Goal: Register for event/course

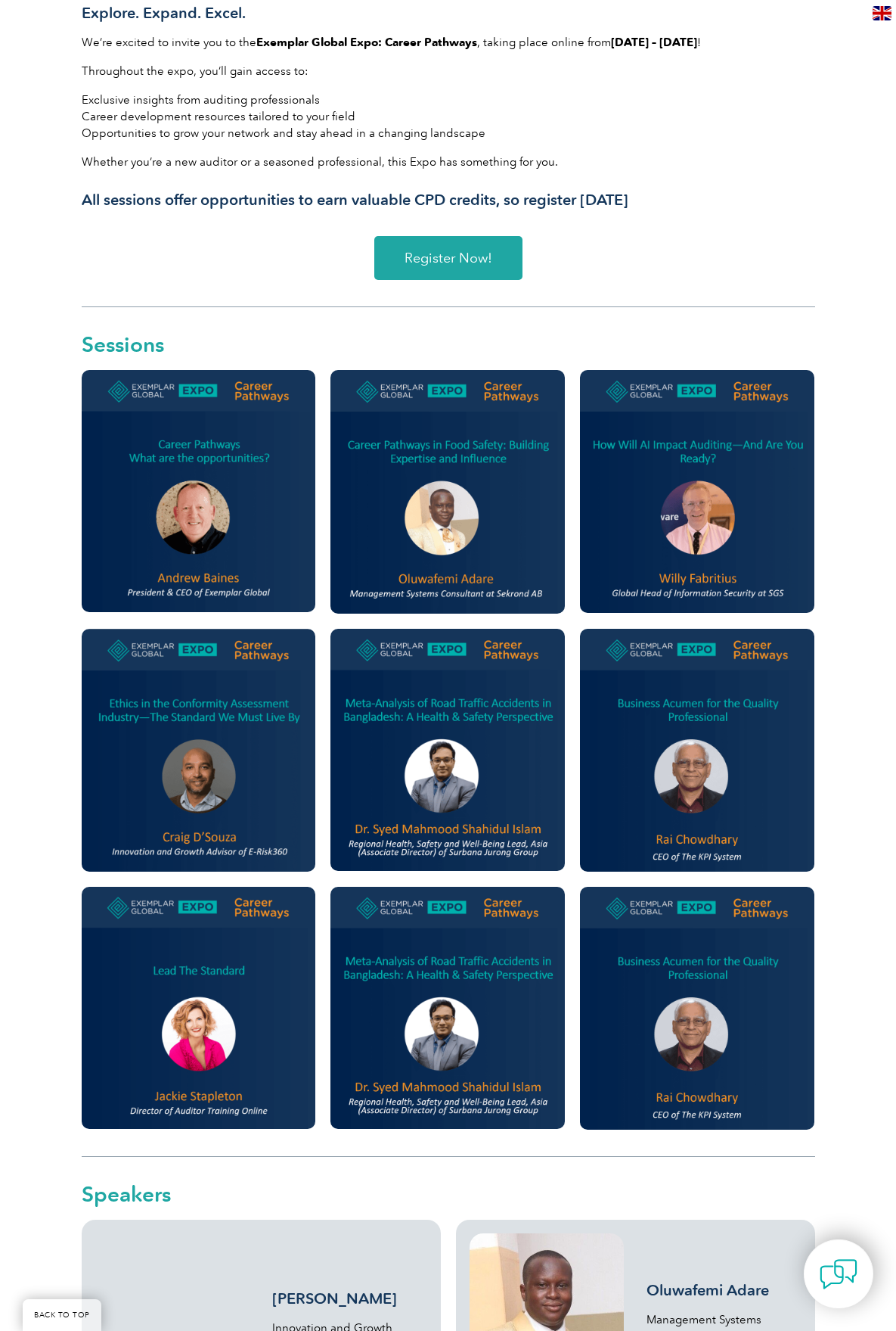
scroll to position [492, 0]
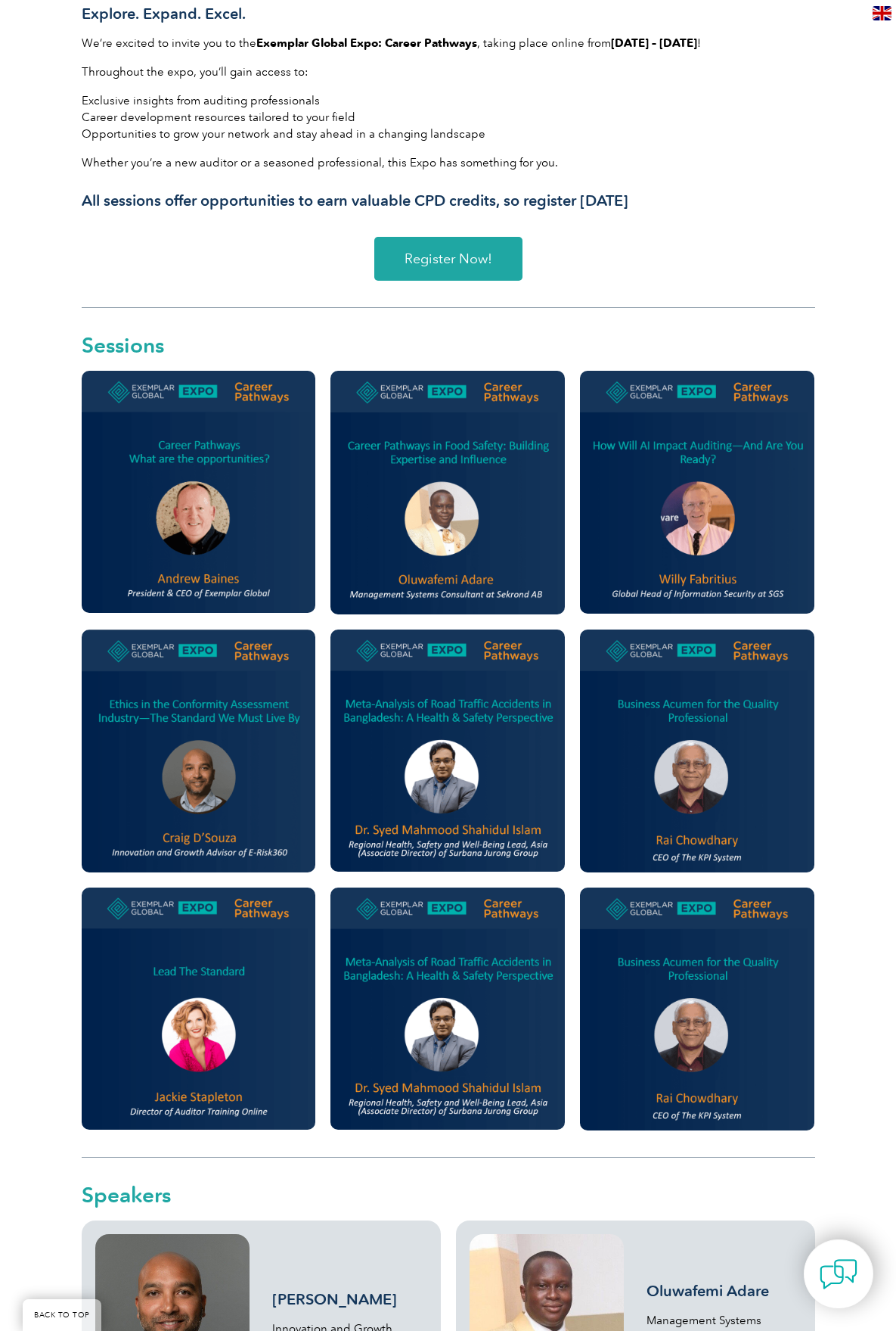
click at [459, 259] on span "Register Now!" at bounding box center [448, 259] width 88 height 14
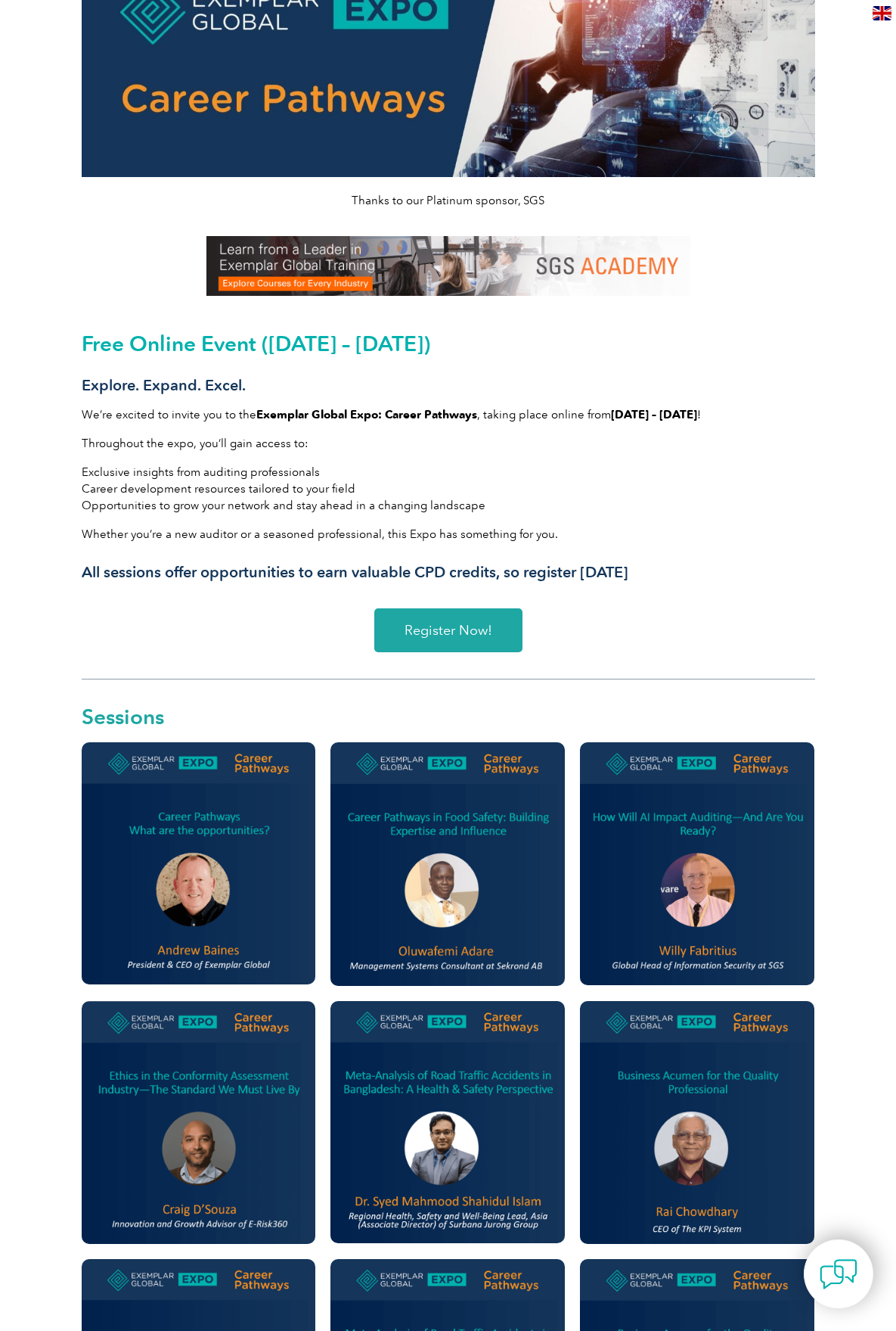
scroll to position [0, 0]
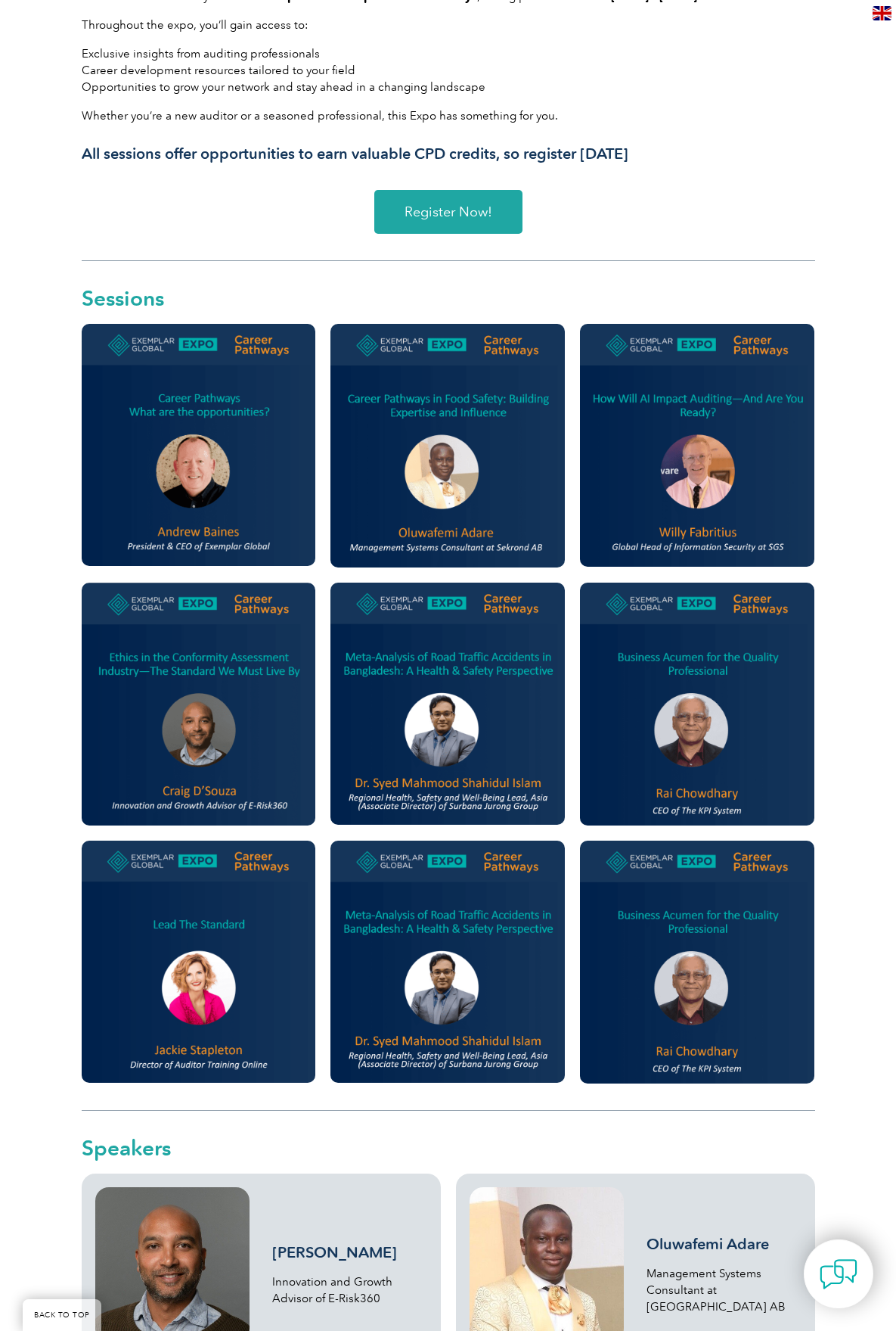
scroll to position [492, 0]
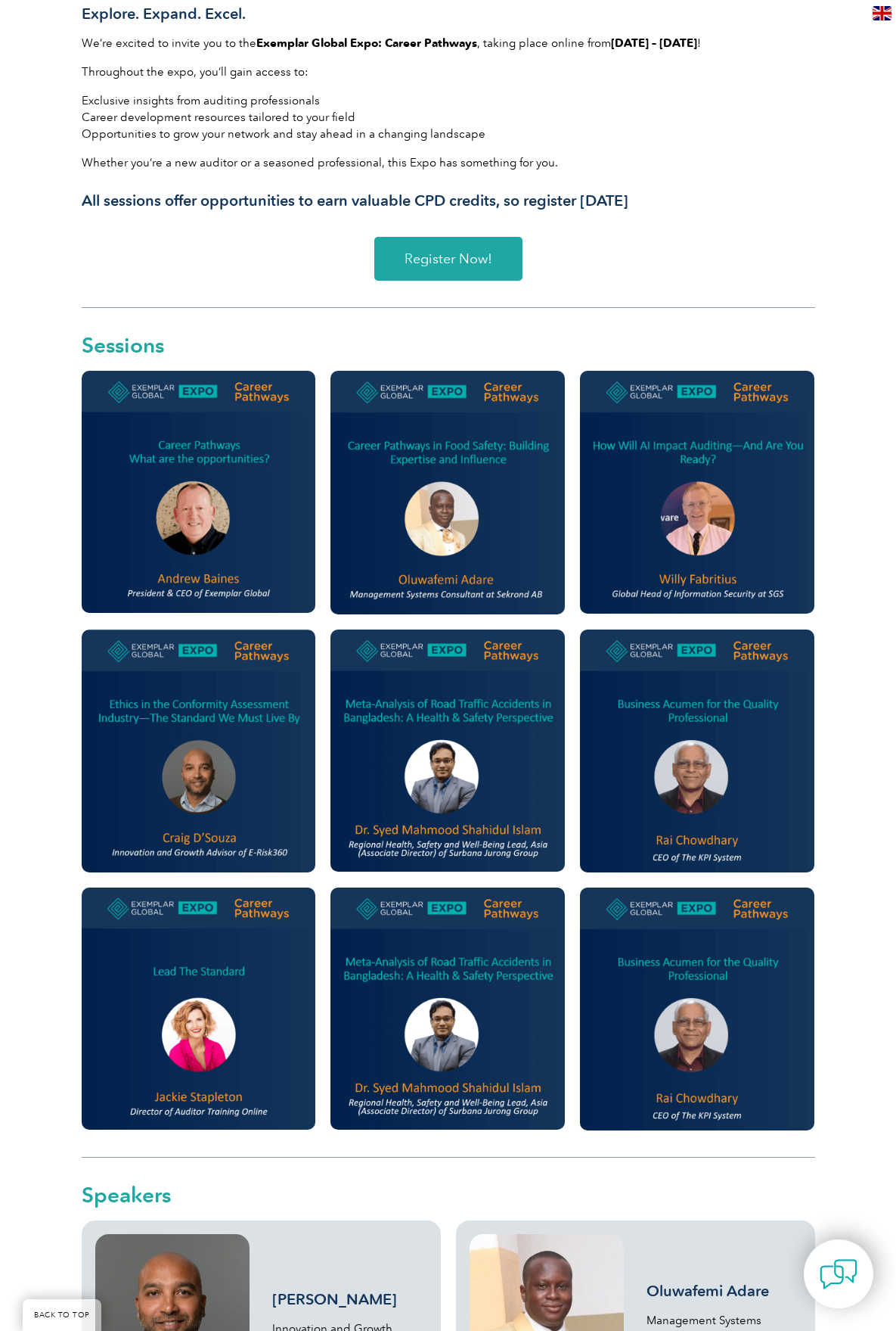
click at [472, 261] on span "Register Now!" at bounding box center [448, 259] width 88 height 14
